Goal: Task Accomplishment & Management: Use online tool/utility

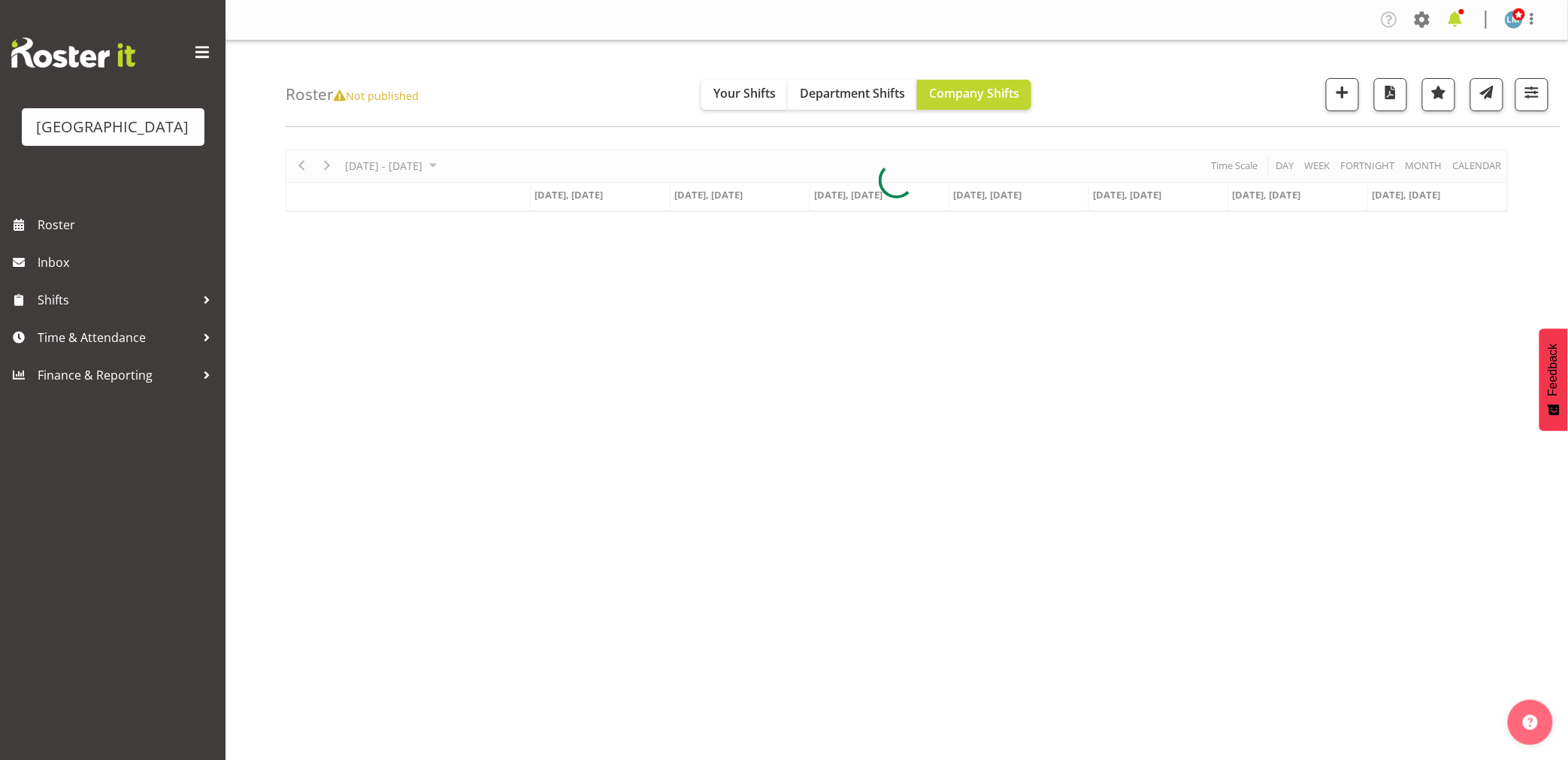
click at [1461, 23] on span at bounding box center [1455, 20] width 24 height 24
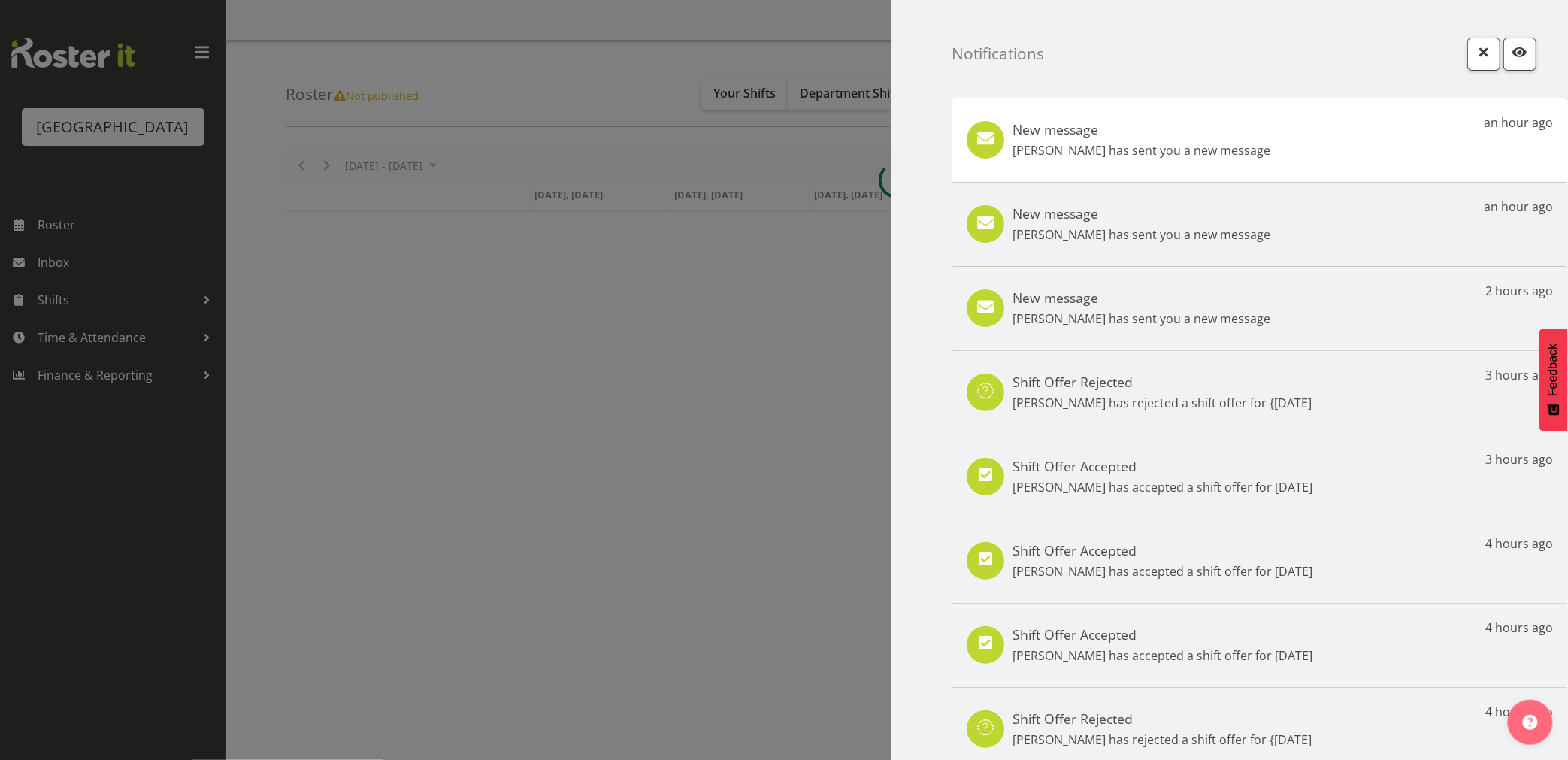
click at [1219, 160] on div "New message Marisa Hales has sent you a new message an hour ago" at bounding box center [1259, 139] width 616 height 84
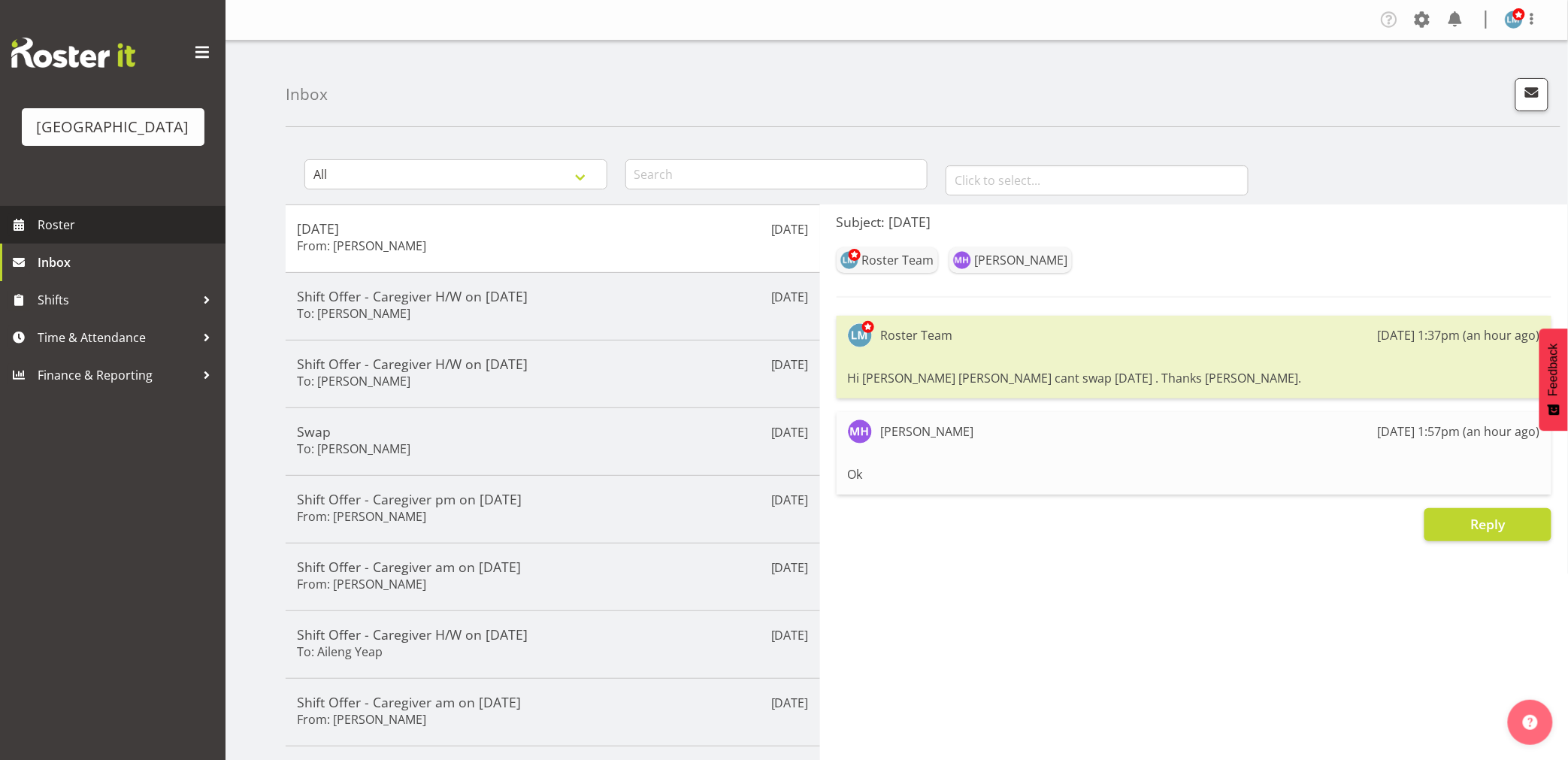
click at [83, 236] on span "Roster" at bounding box center [127, 225] width 181 height 23
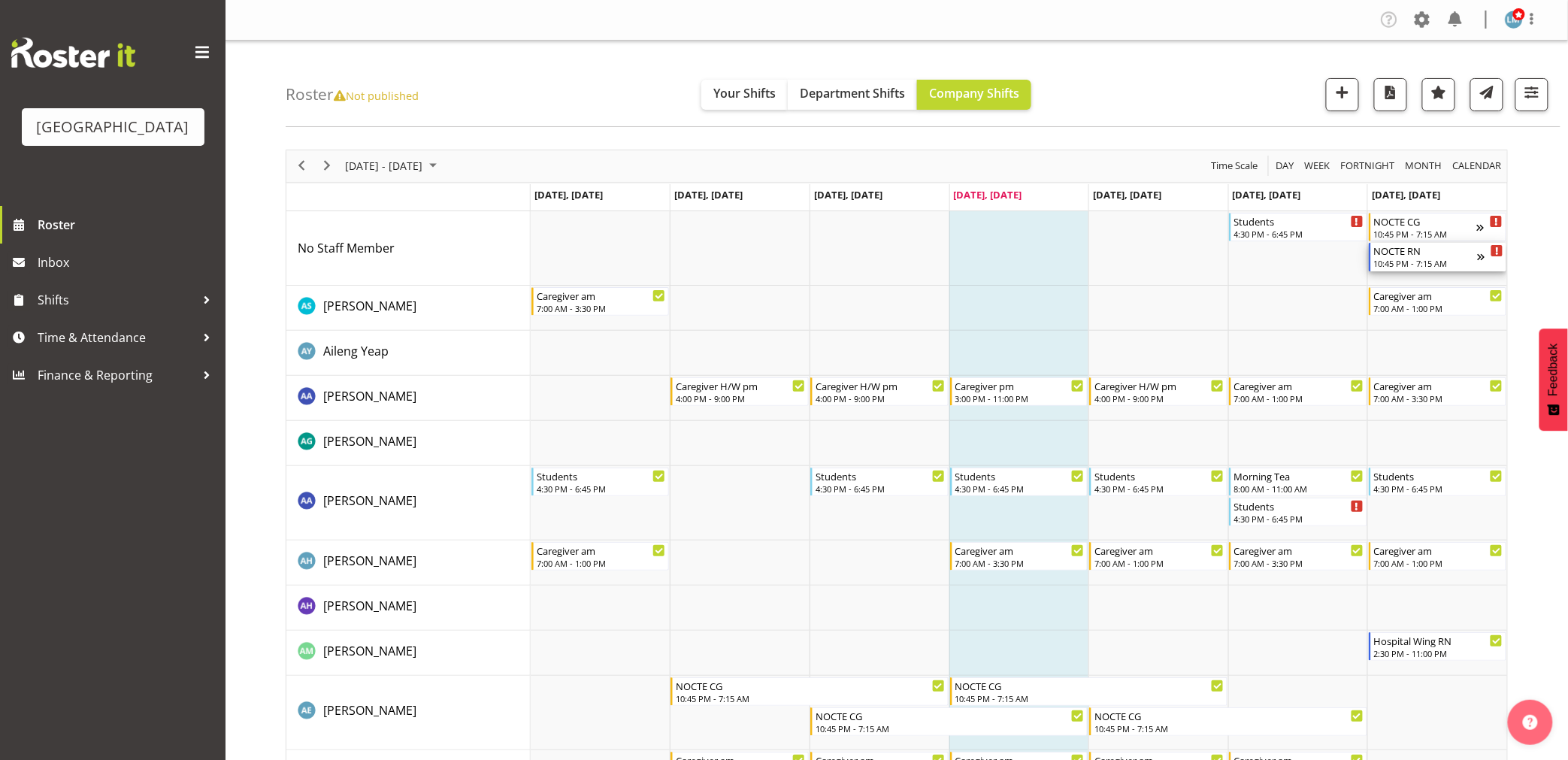
click at [1403, 261] on div "10:45 PM - 7:15 AM" at bounding box center [1426, 263] width 104 height 12
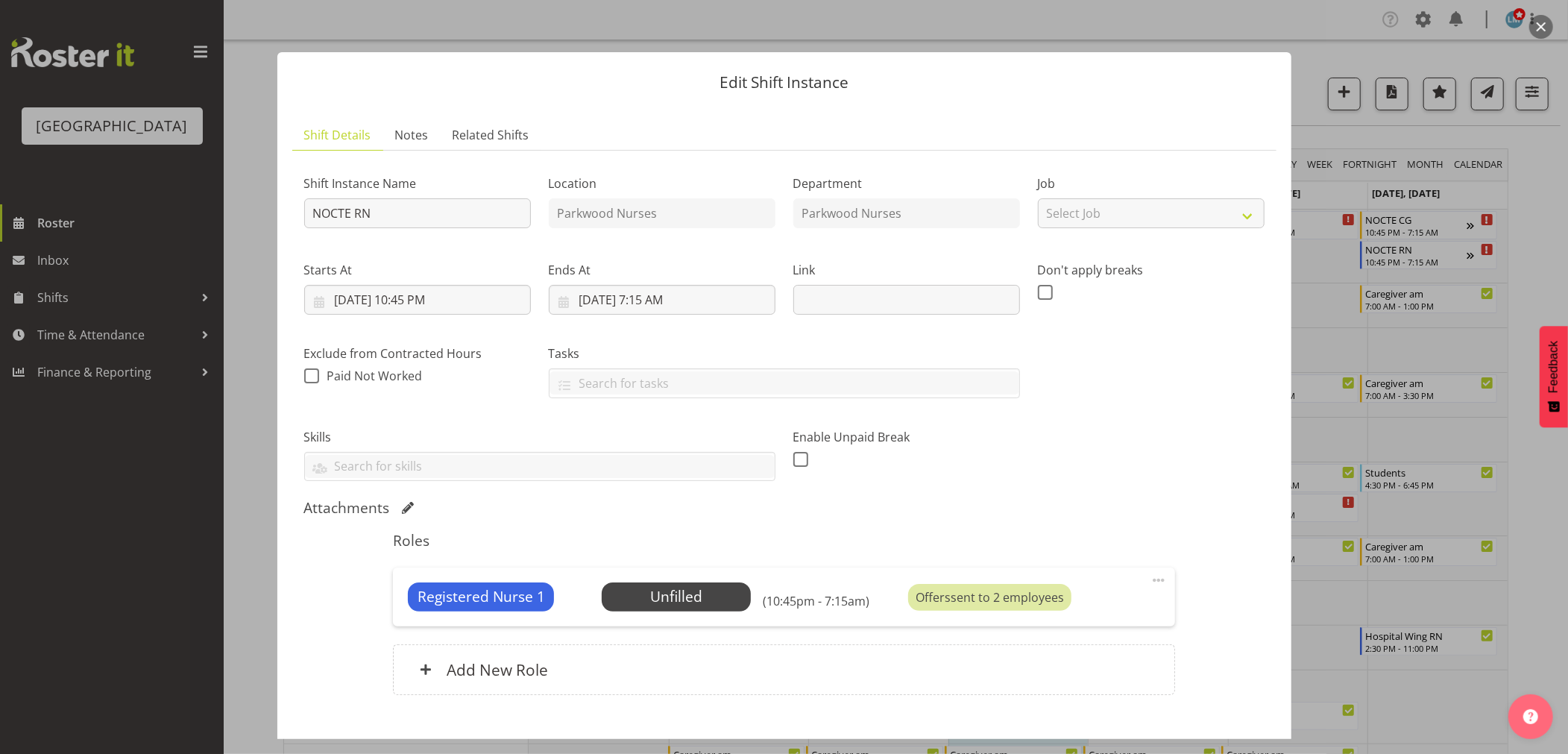
click at [1531, 220] on div at bounding box center [784, 377] width 1568 height 754
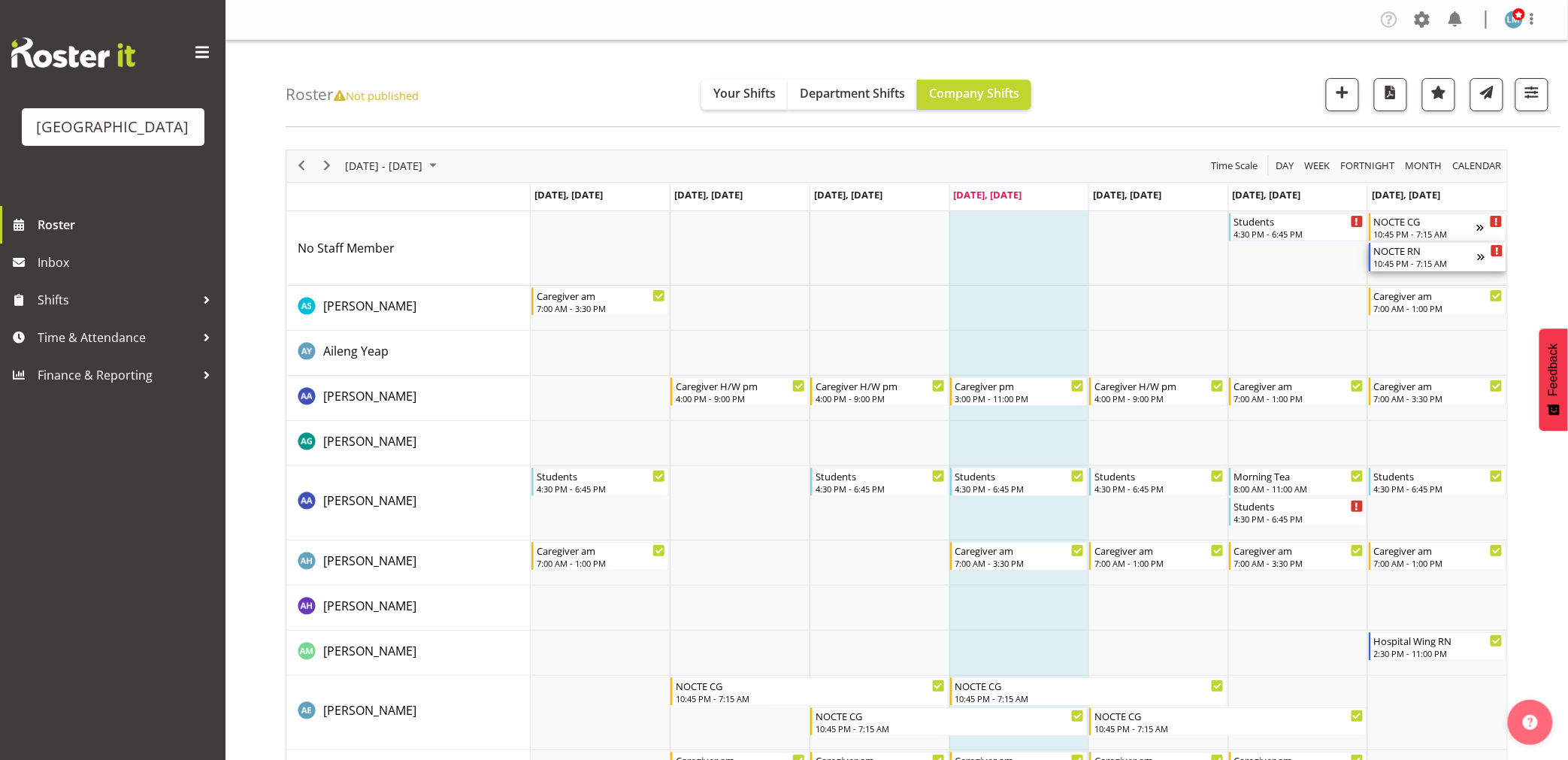
click at [1408, 261] on div "10:45 PM - 7:15 AM" at bounding box center [1426, 263] width 104 height 12
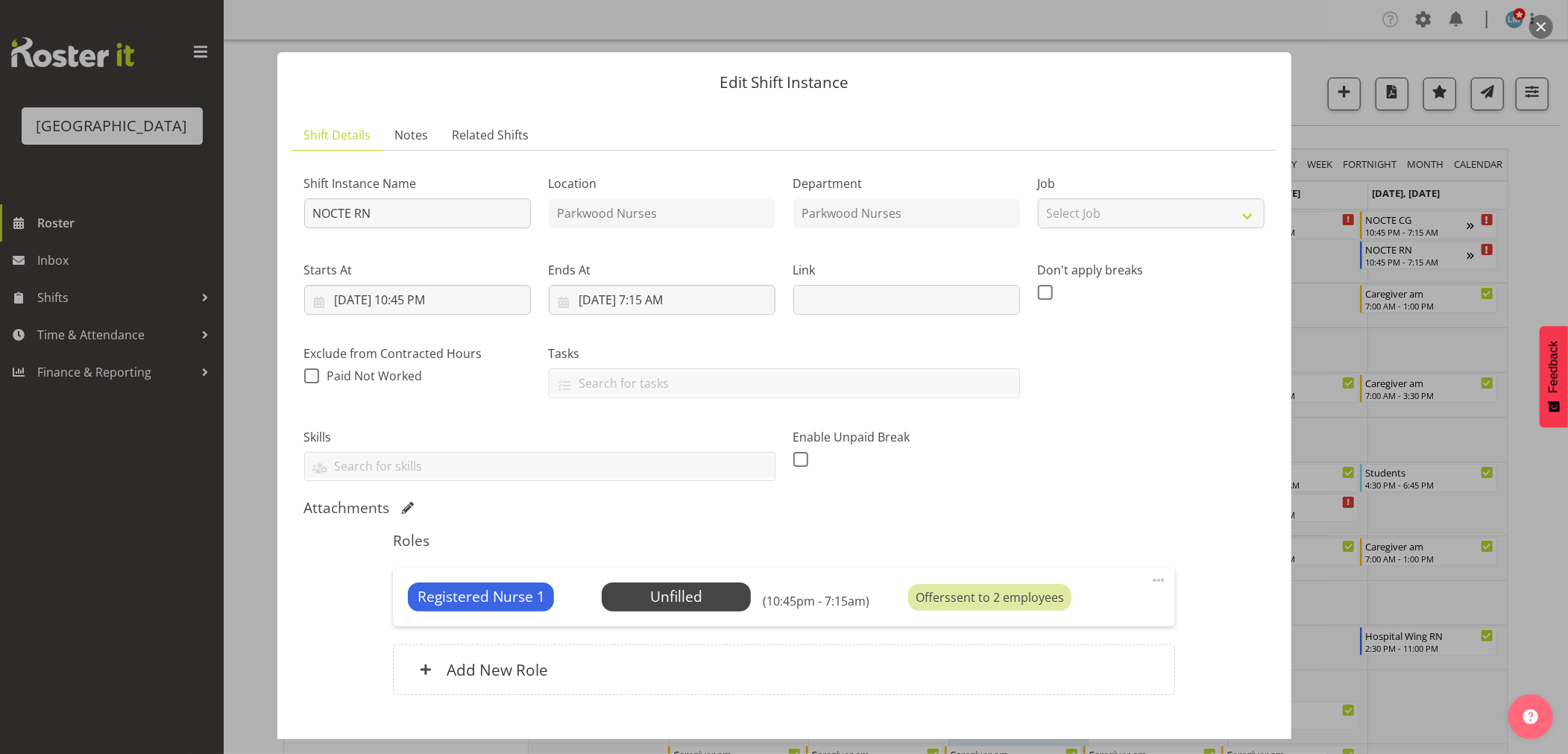
click at [1522, 250] on div at bounding box center [784, 377] width 1568 height 754
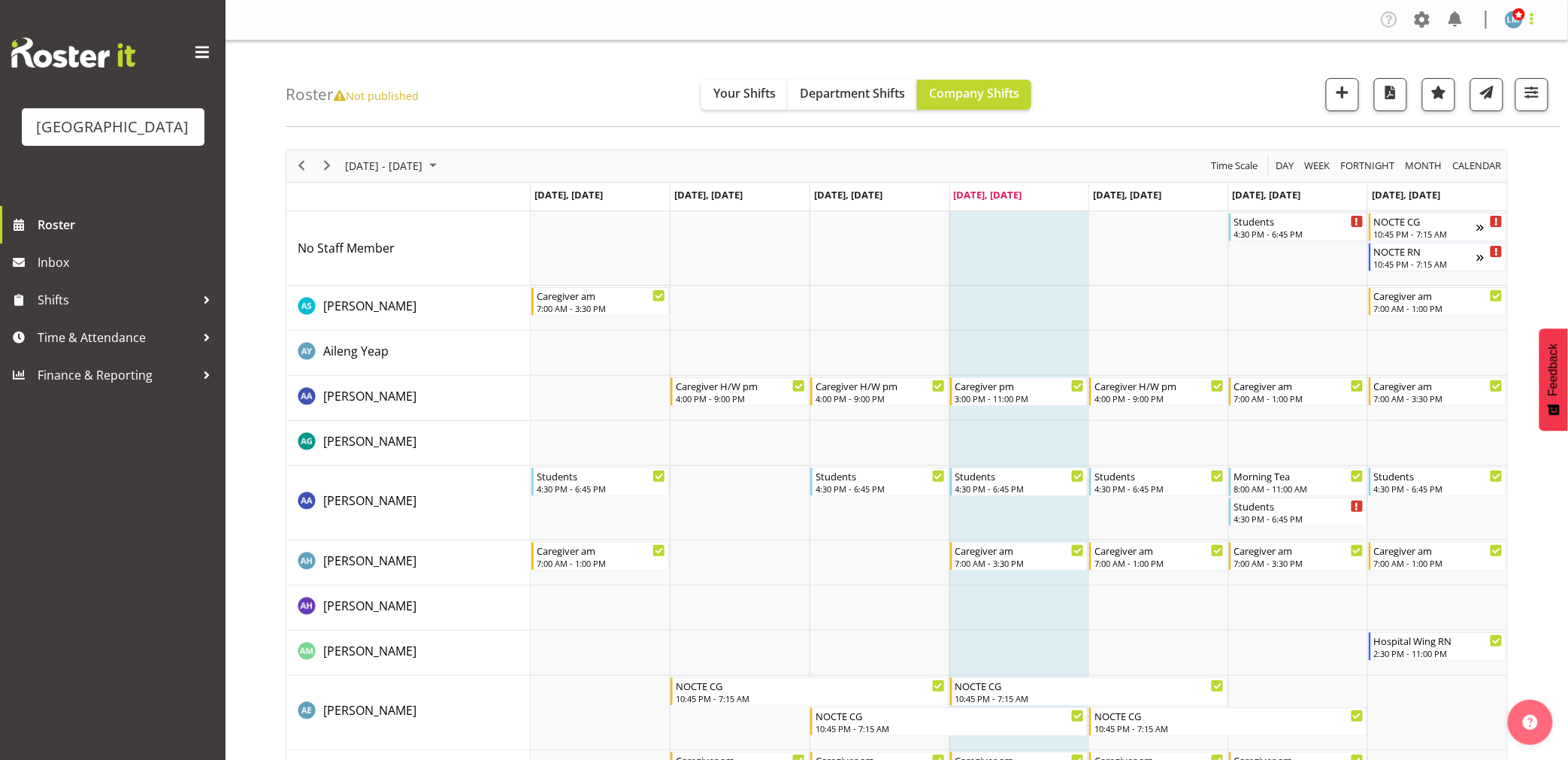
click at [1528, 27] on span at bounding box center [1531, 19] width 18 height 18
drag, startPoint x: 1518, startPoint y: 98, endPoint x: 1520, endPoint y: 83, distance: 15.1
click at [1518, 98] on div "Profile Log Out" at bounding box center [1468, 65] width 144 height 66
click at [1520, 78] on link "Log Out" at bounding box center [1468, 79] width 144 height 27
